Goal: Information Seeking & Learning: Learn about a topic

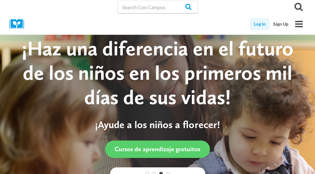
click at [257, 26] on link "Log In" at bounding box center [259, 24] width 19 height 12
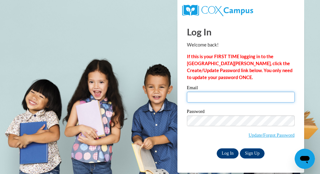
type input "odonchr@sdmfschools.org"
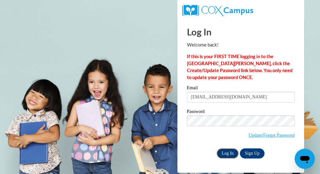
click at [226, 153] on input "Log In" at bounding box center [228, 154] width 22 height 10
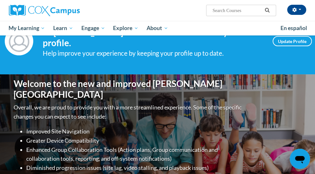
scroll to position [17, 0]
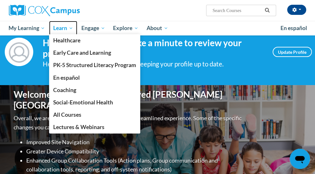
click at [64, 27] on span "Learn" at bounding box center [63, 28] width 20 height 8
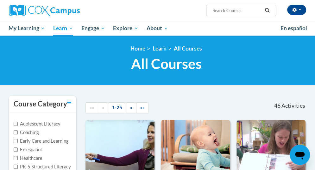
click at [228, 12] on input "Search..." at bounding box center [237, 11] width 51 height 8
type input "reading fluency"
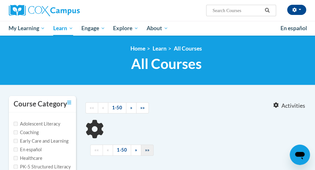
type input "reading fluency"
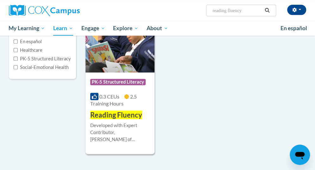
scroll to position [108, 0]
click at [113, 110] on h3 "Reading Fluency" at bounding box center [116, 115] width 52 height 10
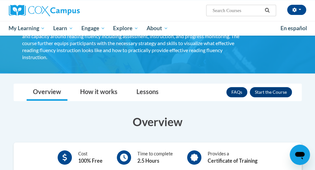
scroll to position [70, 0]
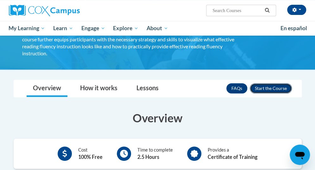
click at [277, 83] on button "Enroll" at bounding box center [271, 88] width 42 height 10
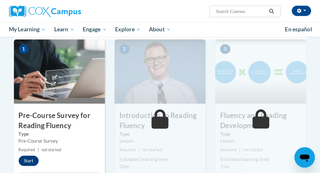
scroll to position [137, 0]
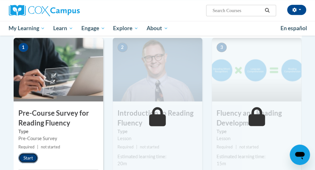
click at [30, 154] on button "Start" at bounding box center [28, 158] width 20 height 10
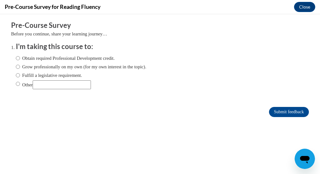
scroll to position [0, 0]
click at [16, 75] on input "Fulfill a legislative requirement." at bounding box center [18, 75] width 4 height 7
radio input "true"
click at [276, 114] on input "Submit feedback" at bounding box center [289, 112] width 40 height 10
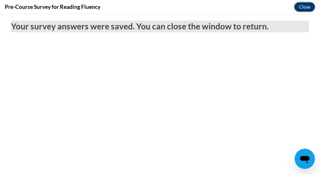
click at [304, 6] on button "Close" at bounding box center [304, 7] width 21 height 10
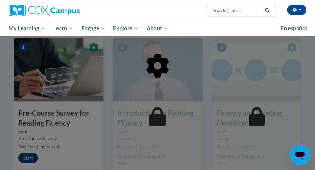
click at [59, 131] on div at bounding box center [158, 98] width 289 height 120
click at [30, 154] on div at bounding box center [158, 98] width 289 height 120
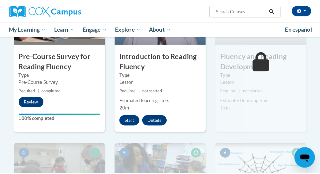
scroll to position [196, 0]
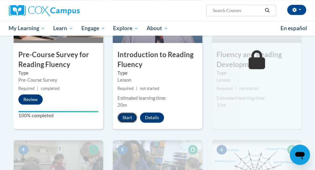
click at [128, 117] on button "Start" at bounding box center [128, 117] width 20 height 10
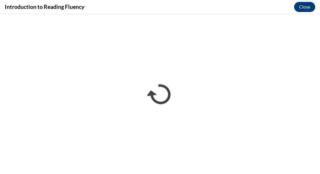
scroll to position [0, 0]
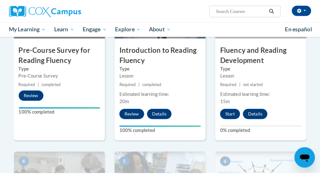
scroll to position [202, 0]
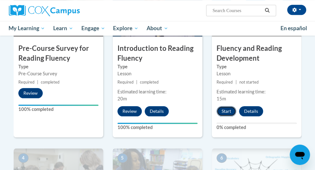
click at [225, 111] on button "Start" at bounding box center [227, 111] width 20 height 10
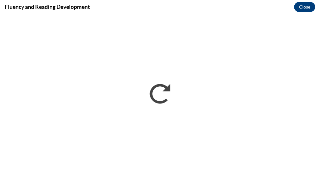
scroll to position [0, 0]
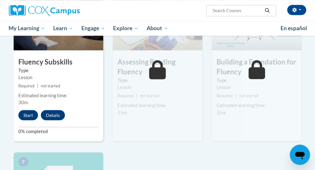
scroll to position [364, 0]
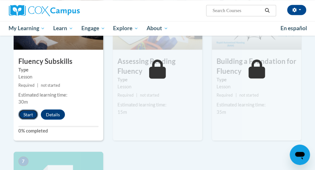
click at [29, 113] on button "Start" at bounding box center [28, 114] width 20 height 10
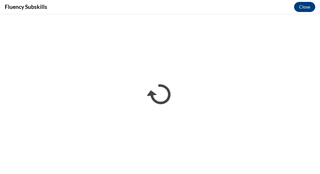
scroll to position [0, 0]
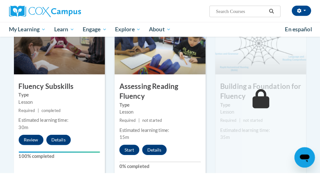
scroll to position [342, 0]
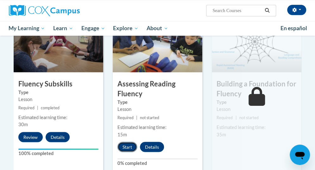
click at [125, 144] on button "Start" at bounding box center [128, 146] width 20 height 10
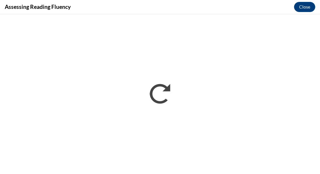
scroll to position [0, 0]
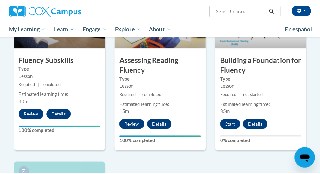
scroll to position [365, 0]
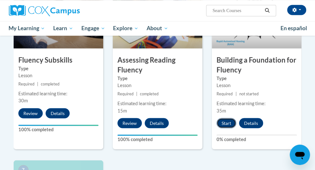
click at [226, 121] on button "Start" at bounding box center [227, 123] width 20 height 10
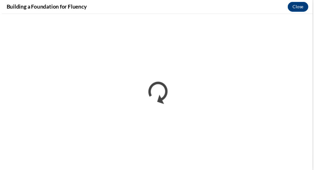
scroll to position [0, 0]
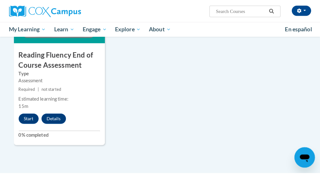
scroll to position [547, 0]
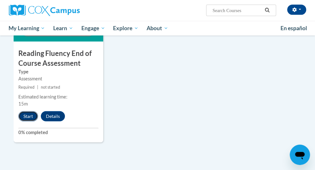
click at [29, 115] on button "Start" at bounding box center [28, 116] width 20 height 10
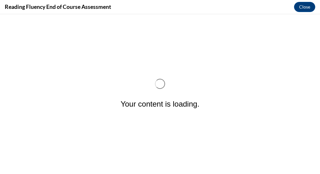
scroll to position [0, 0]
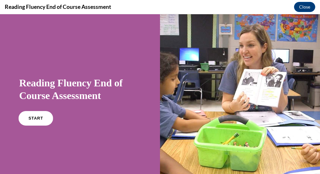
click at [32, 114] on link "START" at bounding box center [35, 118] width 35 height 15
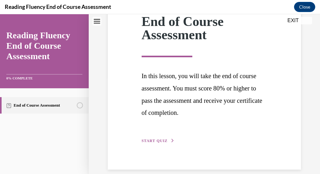
scroll to position [106, 0]
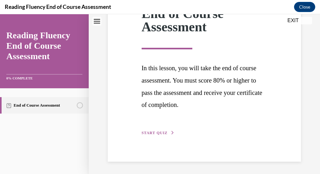
click at [160, 133] on span "START QUIZ" at bounding box center [155, 133] width 26 height 4
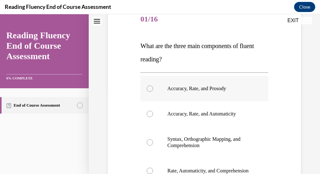
scroll to position [82, 0]
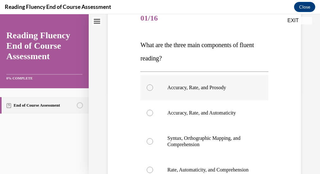
click at [151, 87] on div at bounding box center [150, 88] width 6 height 6
click at [151, 87] on input "Accuracy, Rate, and Prosody" at bounding box center [150, 88] width 6 height 6
radio input "true"
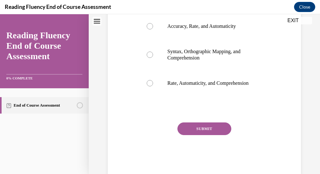
click at [220, 131] on button "SUBMIT" at bounding box center [205, 129] width 54 height 13
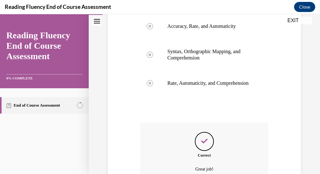
scroll to position [239, 0]
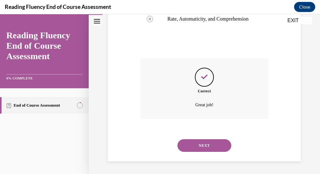
click at [185, 147] on button "NEXT" at bounding box center [205, 146] width 54 height 13
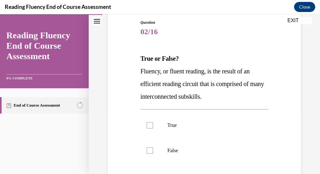
scroll to position [83, 0]
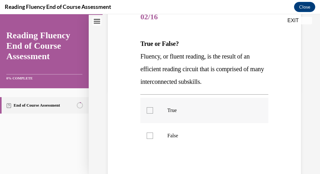
click at [149, 110] on div at bounding box center [150, 110] width 6 height 6
click at [149, 110] on input "True" at bounding box center [150, 110] width 6 height 6
checkbox input "true"
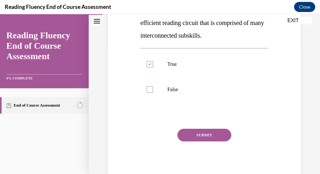
click at [204, 134] on button "SUBMIT" at bounding box center [205, 135] width 54 height 13
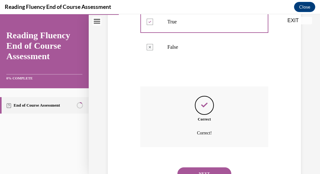
scroll to position [200, 0]
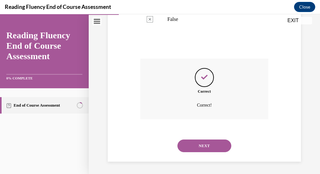
click at [202, 145] on button "NEXT" at bounding box center [205, 146] width 54 height 13
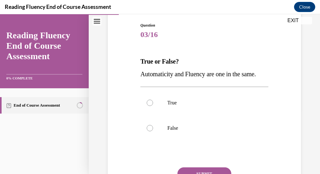
scroll to position [66, 0]
click at [149, 131] on div at bounding box center [150, 128] width 6 height 6
click at [149, 131] on input "False" at bounding box center [150, 128] width 6 height 6
radio input "true"
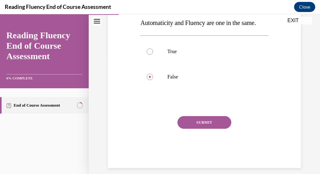
click at [189, 129] on button "SUBMIT" at bounding box center [205, 122] width 54 height 13
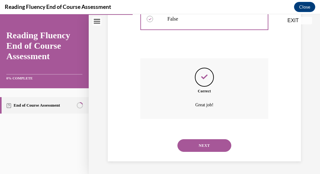
click at [214, 148] on button "NEXT" at bounding box center [205, 146] width 54 height 13
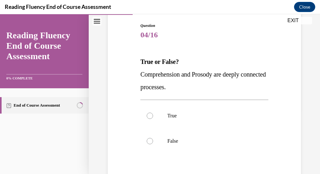
scroll to position [65, 0]
drag, startPoint x: 148, startPoint y: 115, endPoint x: 120, endPoint y: 108, distance: 29.1
click at [120, 108] on div "Question 04/16 True or False? Comprehension and Prosody are deeply connected pr…" at bounding box center [204, 118] width 197 height 229
click at [150, 117] on div at bounding box center [150, 116] width 6 height 6
click at [150, 117] on input "True" at bounding box center [150, 116] width 6 height 6
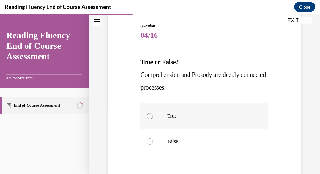
radio input "true"
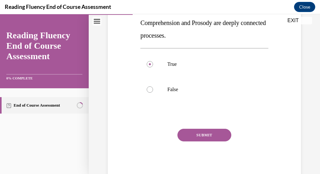
click at [204, 138] on button "SUBMIT" at bounding box center [205, 135] width 54 height 13
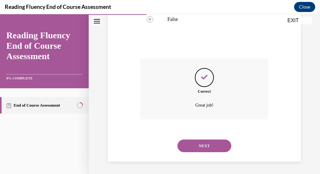
click at [201, 146] on button "NEXT" at bounding box center [205, 146] width 54 height 13
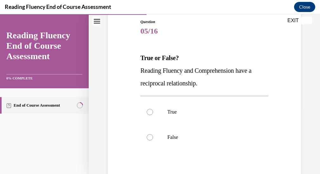
scroll to position [70, 0]
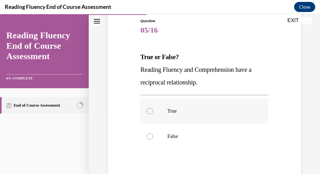
click at [149, 112] on div at bounding box center [150, 111] width 6 height 6
click at [149, 112] on input "True" at bounding box center [150, 111] width 6 height 6
radio input "true"
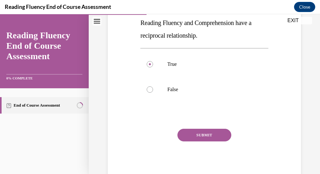
click at [205, 135] on button "SUBMIT" at bounding box center [205, 135] width 54 height 13
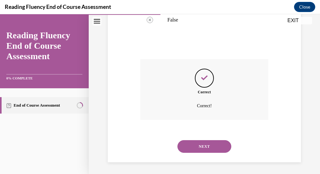
scroll to position [187, 0]
click at [201, 145] on button "NEXT" at bounding box center [205, 146] width 54 height 13
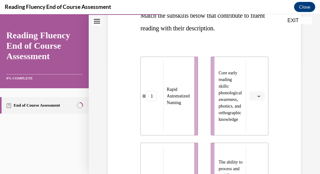
scroll to position [115, 0]
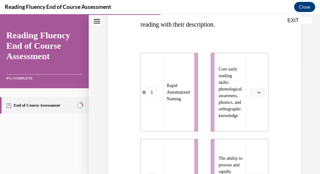
click at [257, 94] on span "button" at bounding box center [259, 92] width 4 height 4
click at [252, 156] on div "4" at bounding box center [252, 157] width 16 height 13
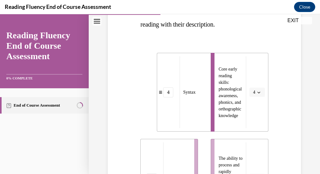
click at [257, 94] on icon "button" at bounding box center [258, 92] width 3 height 3
click at [251, 120] on div "1" at bounding box center [251, 119] width 16 height 13
click at [159, 97] on li "1 Rapid Automatized Naming" at bounding box center [186, 92] width 58 height 79
click at [164, 94] on div "1" at bounding box center [168, 93] width 10 height 10
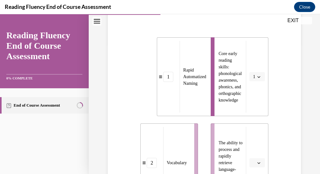
scroll to position [131, 0]
click at [257, 161] on icon "button" at bounding box center [258, 162] width 3 height 3
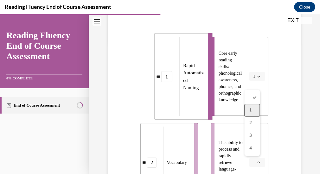
click at [252, 110] on span "1" at bounding box center [251, 110] width 2 height 5
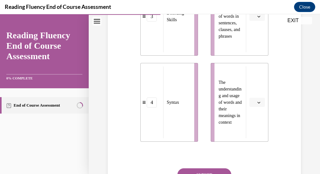
scroll to position [365, 0]
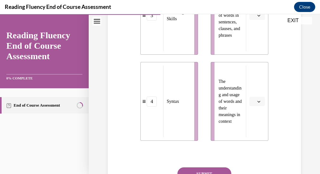
click at [257, 102] on icon "button" at bounding box center [258, 102] width 3 height 2
click at [254, 141] on div "2" at bounding box center [252, 141] width 16 height 13
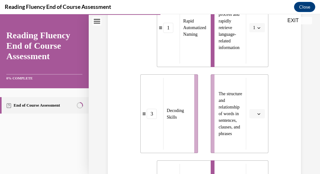
scroll to position [266, 0]
click at [257, 116] on icon "button" at bounding box center [258, 114] width 3 height 3
click at [249, 76] on div "2" at bounding box center [252, 74] width 16 height 13
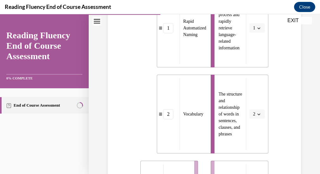
click at [257, 113] on icon "button" at bounding box center [258, 114] width 3 height 3
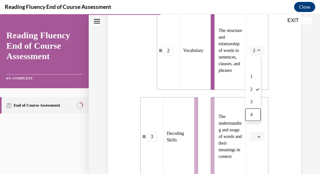
scroll to position [330, 0]
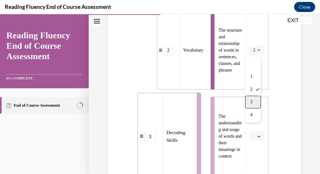
click at [250, 100] on div "3" at bounding box center [253, 102] width 16 height 13
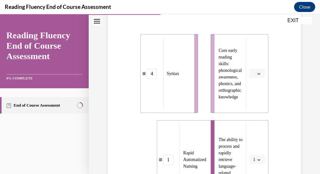
scroll to position [133, 0]
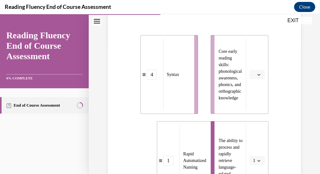
click at [254, 72] on button "button" at bounding box center [258, 75] width 16 height 10
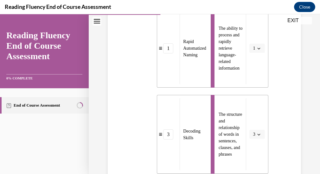
scroll to position [246, 0]
click at [257, 133] on icon "button" at bounding box center [258, 134] width 3 height 3
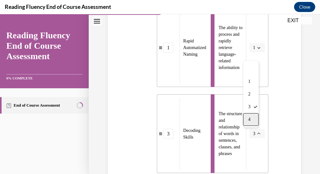
click at [250, 121] on span "4" at bounding box center [249, 119] width 2 height 5
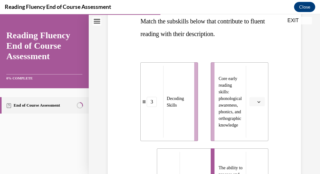
scroll to position [106, 0]
click at [257, 102] on icon "button" at bounding box center [258, 102] width 3 height 3
click at [254, 33] on div at bounding box center [252, 37] width 16 height 13
click at [257, 101] on icon "button" at bounding box center [258, 102] width 3 height 3
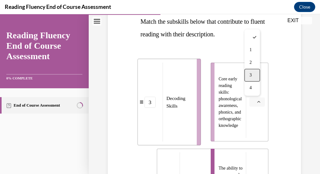
click at [250, 75] on span "3" at bounding box center [251, 75] width 2 height 5
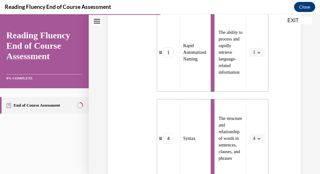
scroll to position [404, 0]
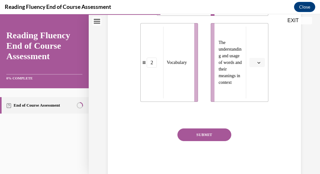
click at [204, 136] on button "SUBMIT" at bounding box center [205, 135] width 54 height 13
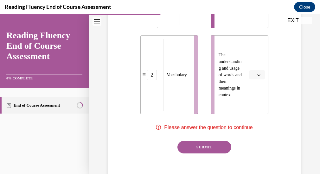
scroll to position [392, 0]
click at [257, 73] on span "button" at bounding box center [259, 75] width 4 height 4
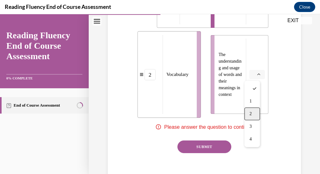
click at [252, 112] on span "2" at bounding box center [251, 114] width 2 height 5
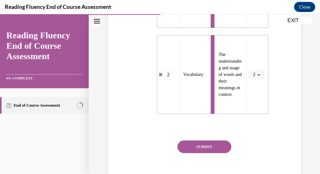
click at [201, 142] on button "SUBMIT" at bounding box center [205, 147] width 54 height 13
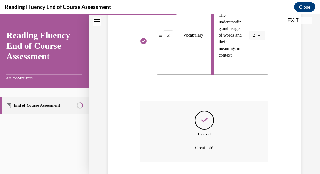
scroll to position [474, 0]
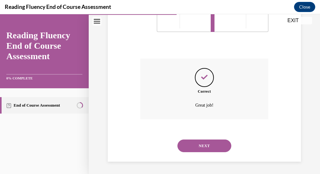
click at [203, 146] on button "NEXT" at bounding box center [205, 146] width 54 height 13
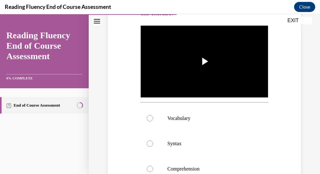
scroll to position [145, 0]
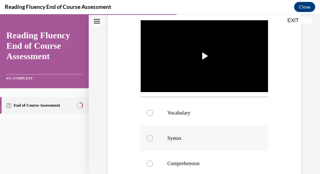
click at [147, 135] on div at bounding box center [150, 138] width 6 height 6
click at [147, 135] on input "Syntax" at bounding box center [150, 138] width 6 height 6
radio input "true"
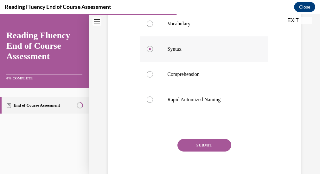
scroll to position [237, 0]
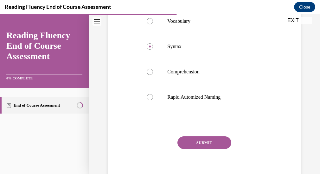
click at [219, 140] on button "SUBMIT" at bounding box center [205, 143] width 54 height 13
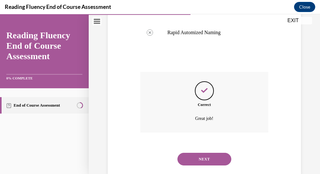
scroll to position [313, 0]
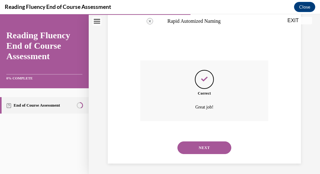
drag, startPoint x: 219, startPoint y: 140, endPoint x: 183, endPoint y: 148, distance: 36.7
click at [183, 148] on button "NEXT" at bounding box center [205, 148] width 54 height 13
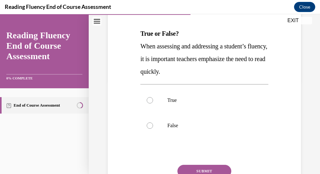
scroll to position [93, 0]
click at [149, 127] on div at bounding box center [150, 126] width 6 height 6
click at [149, 127] on input "False" at bounding box center [150, 126] width 6 height 6
radio input "true"
click at [180, 168] on button "SUBMIT" at bounding box center [205, 172] width 54 height 13
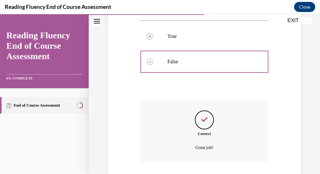
scroll to position [200, 0]
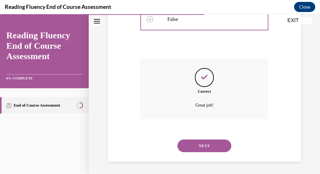
click at [190, 149] on button "NEXT" at bounding box center [205, 146] width 54 height 13
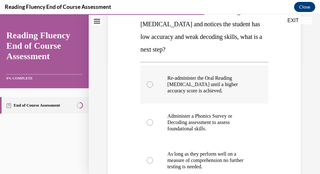
scroll to position [118, 0]
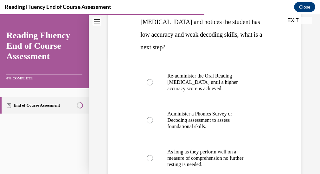
drag, startPoint x: 147, startPoint y: 120, endPoint x: 131, endPoint y: 112, distance: 17.6
click at [131, 112] on div "Question 09/16 If a teacher administers an Oral Reading Fluency assessment and …" at bounding box center [204, 103] width 197 height 305
click at [152, 120] on div at bounding box center [150, 120] width 6 height 6
click at [152, 120] on input "Administer a Phonics Survey or Decoding assessment to assess foundational skill…" at bounding box center [150, 120] width 6 height 6
radio input "true"
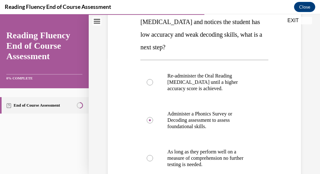
scroll to position [193, 0]
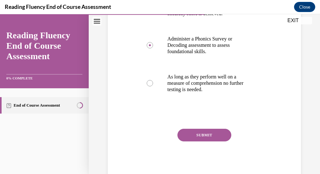
click at [211, 136] on button "SUBMIT" at bounding box center [205, 135] width 54 height 13
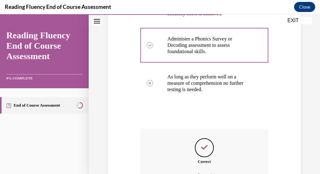
scroll to position [263, 0]
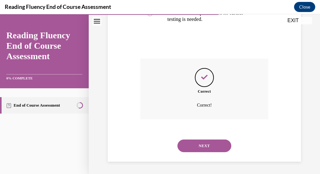
click at [209, 146] on button "NEXT" at bounding box center [205, 146] width 54 height 13
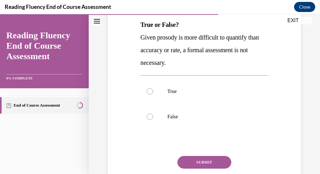
scroll to position [103, 0]
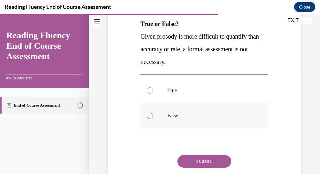
click at [147, 117] on div at bounding box center [150, 116] width 6 height 6
click at [147, 117] on input "False" at bounding box center [150, 116] width 6 height 6
radio input "true"
click at [147, 117] on div at bounding box center [150, 116] width 6 height 6
click at [147, 117] on input "False" at bounding box center [150, 116] width 6 height 6
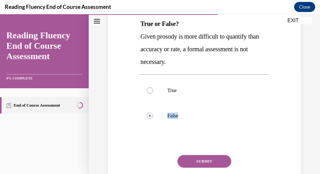
click at [196, 160] on button "SUBMIT" at bounding box center [205, 161] width 54 height 13
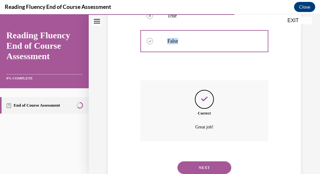
scroll to position [180, 0]
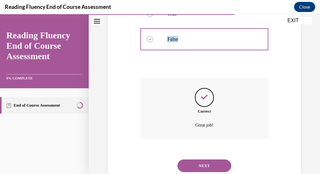
click at [201, 165] on button "NEXT" at bounding box center [205, 166] width 54 height 13
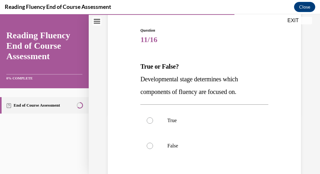
scroll to position [61, 0]
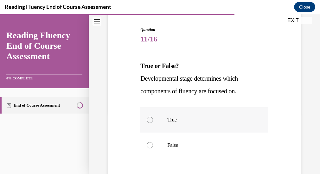
click at [151, 120] on div at bounding box center [150, 120] width 6 height 6
click at [151, 120] on input "True" at bounding box center [150, 120] width 6 height 6
radio input "true"
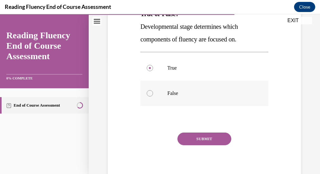
scroll to position [117, 0]
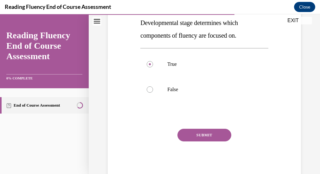
click at [196, 134] on button "SUBMIT" at bounding box center [205, 135] width 54 height 13
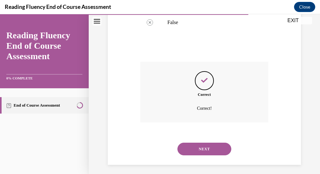
scroll to position [187, 0]
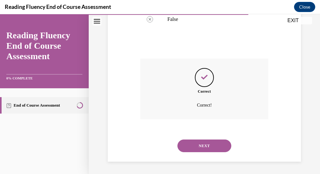
click at [195, 144] on button "NEXT" at bounding box center [205, 146] width 54 height 13
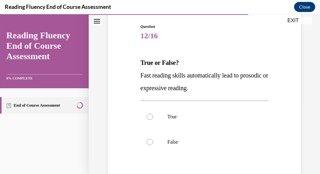
scroll to position [68, 0]
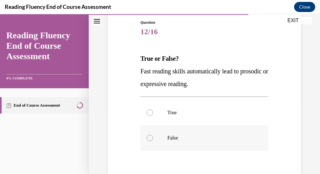
click at [147, 139] on div at bounding box center [150, 138] width 6 height 6
click at [147, 139] on input "False" at bounding box center [150, 138] width 6 height 6
radio input "true"
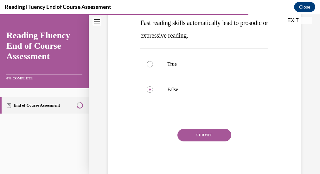
click at [201, 133] on button "SUBMIT" at bounding box center [205, 135] width 54 height 13
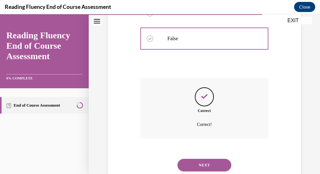
scroll to position [187, 0]
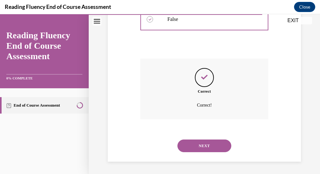
click at [200, 146] on button "NEXT" at bounding box center [205, 146] width 54 height 13
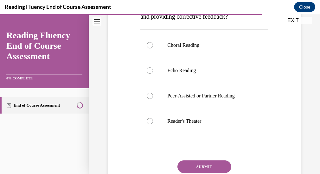
scroll to position [140, 0]
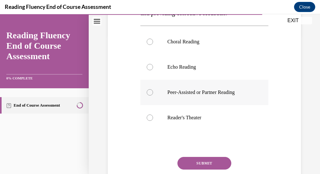
click at [150, 96] on div at bounding box center [150, 92] width 6 height 6
click at [150, 96] on input "Peer-Assisted or Partner Reading" at bounding box center [150, 92] width 6 height 6
radio input "true"
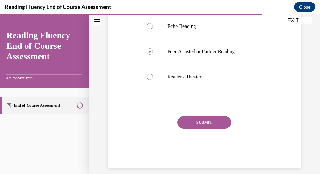
click at [212, 129] on button "SUBMIT" at bounding box center [205, 122] width 54 height 13
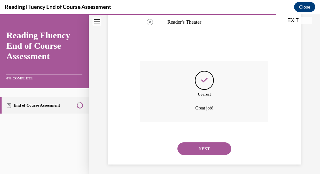
scroll to position [237, 0]
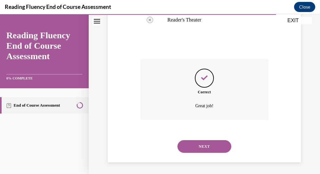
click at [205, 153] on button "NEXT" at bounding box center [205, 146] width 54 height 13
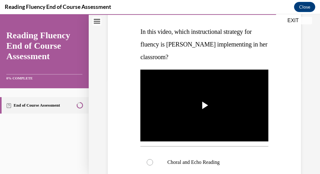
scroll to position [95, 0]
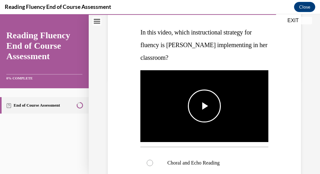
click at [205, 106] on span "Video player" at bounding box center [205, 106] width 0 height 0
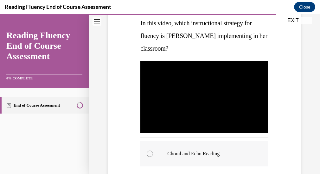
scroll to position [104, 0]
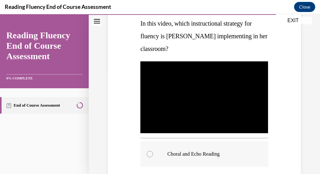
click at [150, 152] on div at bounding box center [150, 154] width 6 height 6
click at [150, 152] on input "Choral and Echo Reading" at bounding box center [150, 154] width 6 height 6
radio input "true"
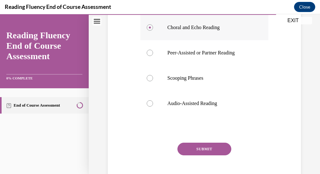
scroll to position [232, 0]
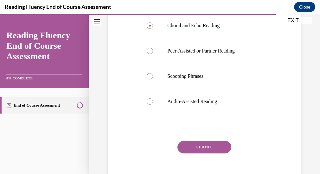
click at [210, 147] on button "SUBMIT" at bounding box center [205, 147] width 54 height 13
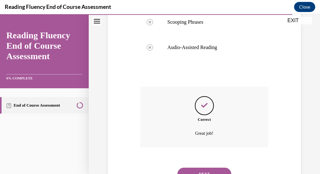
scroll to position [287, 0]
click at [205, 168] on button "NEXT" at bounding box center [205, 173] width 54 height 13
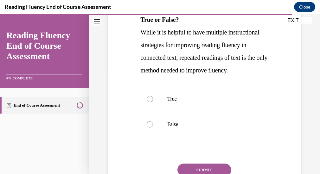
scroll to position [108, 0]
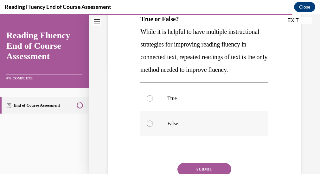
click at [148, 127] on div at bounding box center [150, 124] width 6 height 6
click at [148, 127] on input "False" at bounding box center [150, 124] width 6 height 6
radio input "true"
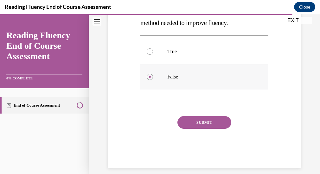
click at [203, 129] on button "SUBMIT" at bounding box center [205, 122] width 54 height 13
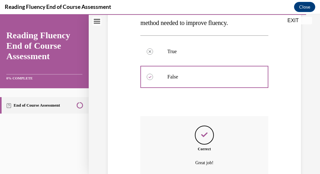
scroll to position [225, 0]
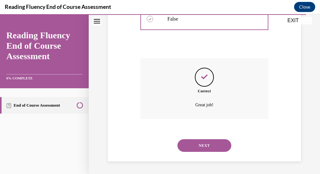
click at [197, 147] on button "NEXT" at bounding box center [205, 146] width 54 height 13
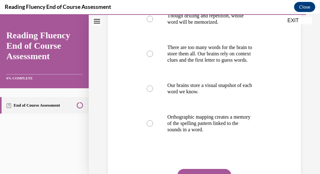
scroll to position [141, 0]
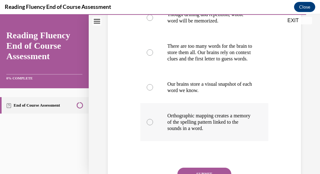
click at [148, 126] on div at bounding box center [150, 122] width 6 height 6
click at [148, 126] on input "Orthographic mapping creates a memory of the spelling pattern linked to the sou…" at bounding box center [150, 122] width 6 height 6
radio input "true"
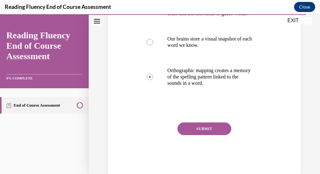
click at [202, 135] on button "SUBMIT" at bounding box center [205, 129] width 54 height 13
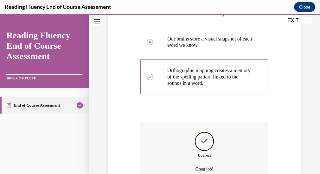
scroll to position [257, 0]
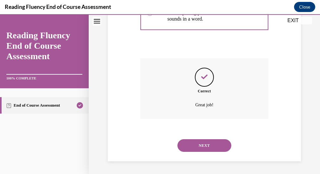
click at [198, 145] on button "NEXT" at bounding box center [205, 146] width 54 height 13
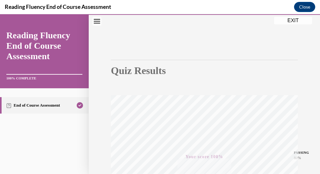
scroll to position [0, 0]
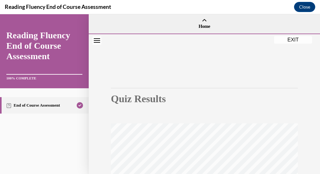
click at [290, 42] on button "EXIT" at bounding box center [293, 40] width 38 height 8
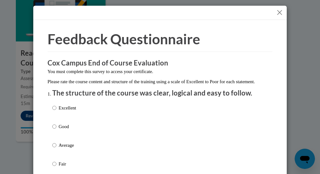
click at [280, 11] on button "Close" at bounding box center [280, 13] width 8 height 8
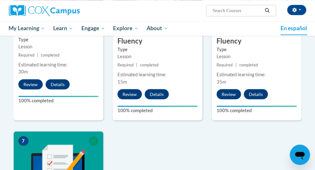
scroll to position [390, 0]
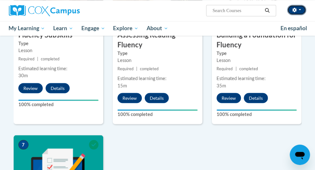
click at [302, 10] on button "button" at bounding box center [297, 10] width 19 height 10
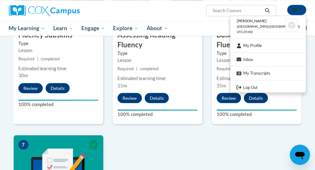
click at [187, 11] on div "Christine O''Donnell (America/Chicago UTC-05:00) My Profile Inbox My Transcript…" at bounding box center [209, 8] width 205 height 16
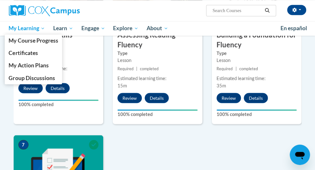
click at [32, 28] on span "My Learning" at bounding box center [27, 28] width 36 height 8
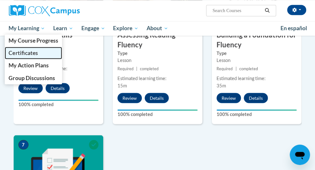
click at [27, 50] on span "Certificates" at bounding box center [23, 52] width 29 height 7
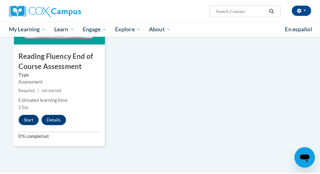
scroll to position [546, 0]
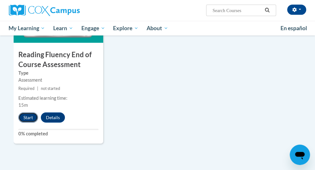
click at [28, 117] on button "Start" at bounding box center [28, 117] width 20 height 10
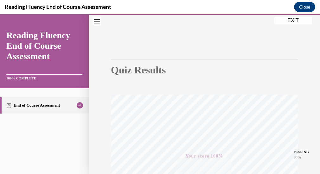
scroll to position [0, 0]
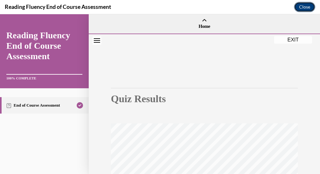
click at [305, 7] on button "Close" at bounding box center [304, 7] width 21 height 10
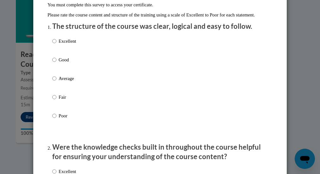
scroll to position [67, 0]
click at [52, 45] on input "Excellent" at bounding box center [54, 41] width 4 height 7
radio input "true"
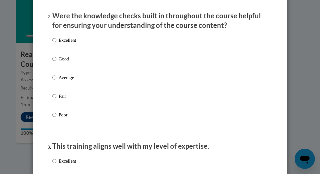
scroll to position [199, 0]
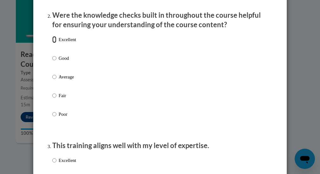
click at [52, 43] on input "Excellent" at bounding box center [54, 39] width 4 height 7
radio input "true"
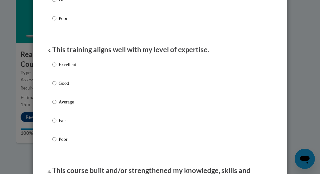
scroll to position [296, 0]
click at [52, 68] on input "Excellent" at bounding box center [54, 64] width 4 height 7
radio input "true"
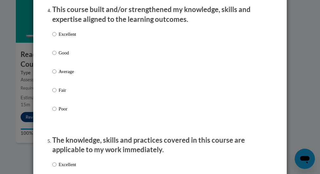
scroll to position [461, 0]
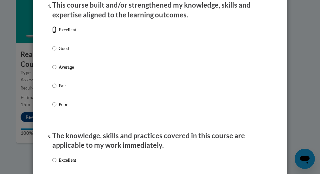
click at [52, 33] on input "Excellent" at bounding box center [54, 29] width 4 height 7
radio input "true"
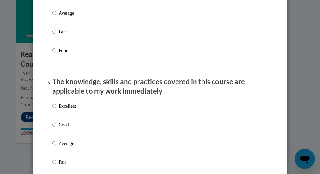
scroll to position [536, 0]
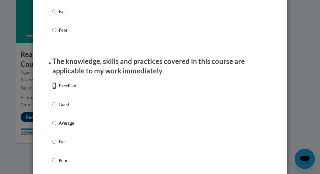
click at [53, 89] on input "Excellent" at bounding box center [54, 85] width 4 height 7
radio input "true"
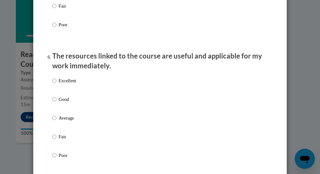
scroll to position [672, 0]
click at [52, 84] on input "Excellent" at bounding box center [54, 80] width 4 height 7
radio input "true"
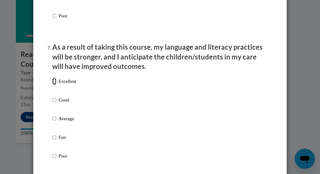
click at [52, 85] on input "Excellent" at bounding box center [54, 81] width 4 height 7
radio input "true"
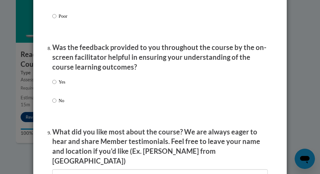
scroll to position [953, 0]
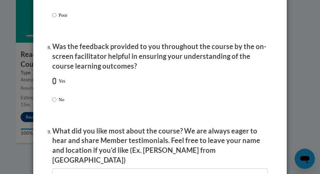
click at [52, 85] on input "Yes" at bounding box center [54, 81] width 4 height 7
radio input "true"
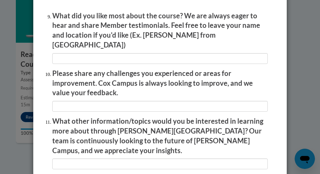
scroll to position [1144, 0]
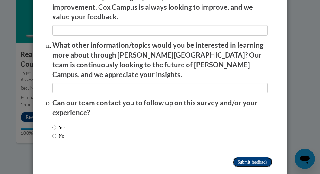
click at [248, 158] on input "Submit feedback" at bounding box center [253, 163] width 40 height 10
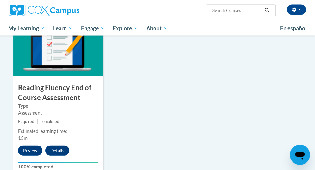
scroll to position [513, 0]
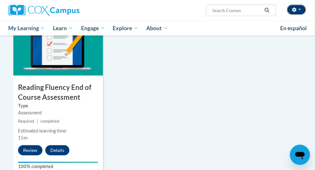
click at [297, 9] on button "button" at bounding box center [296, 10] width 19 height 10
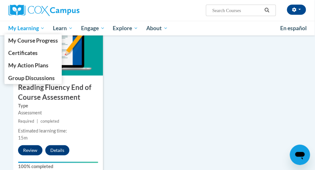
click at [14, 29] on span "My Learning" at bounding box center [26, 28] width 36 height 8
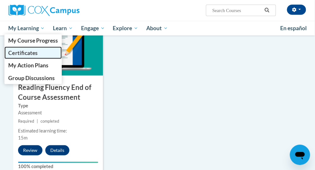
click at [19, 54] on span "Certificates" at bounding box center [22, 52] width 29 height 7
